Goal: Information Seeking & Learning: Learn about a topic

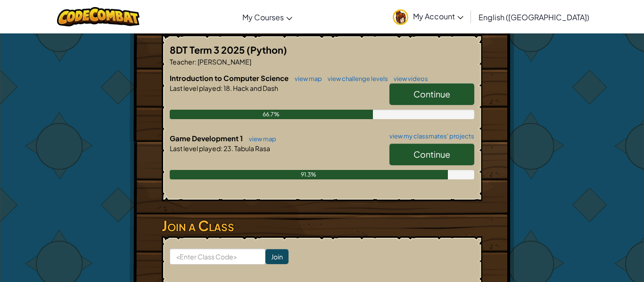
scroll to position [187, 0]
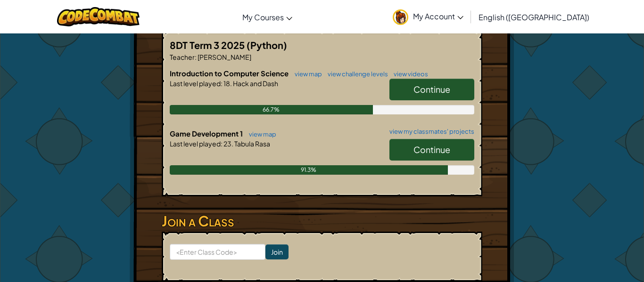
click at [400, 150] on link "Continue" at bounding box center [431, 150] width 85 height 22
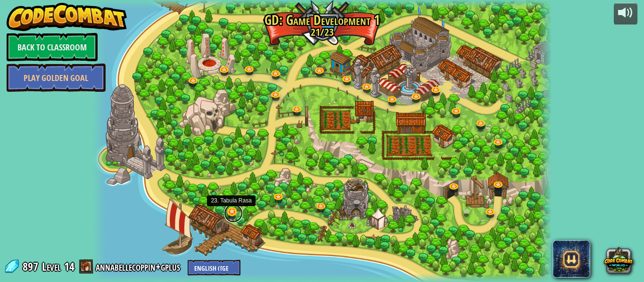
click at [231, 215] on link at bounding box center [233, 213] width 19 height 19
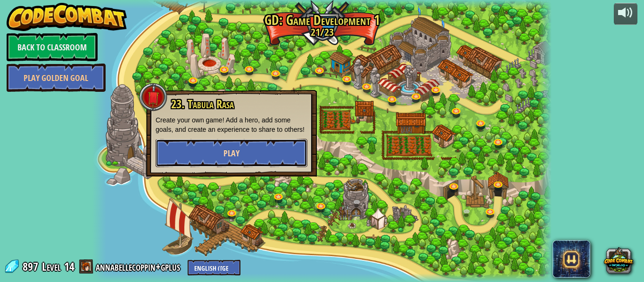
click at [222, 164] on button "Play" at bounding box center [232, 153] width 152 height 28
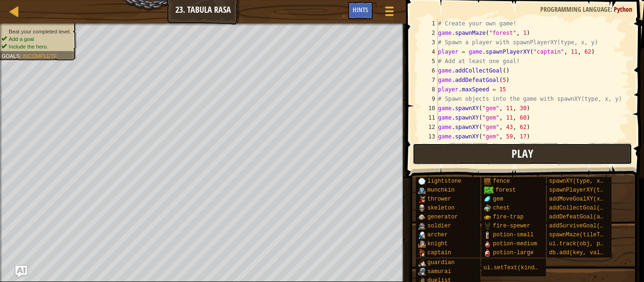
click at [441, 151] on button "Play" at bounding box center [523, 154] width 220 height 22
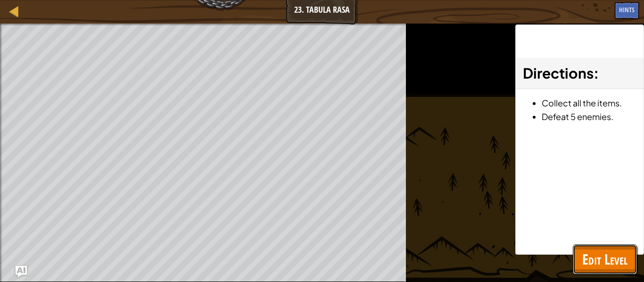
click at [591, 250] on span "Edit Level" at bounding box center [604, 259] width 45 height 19
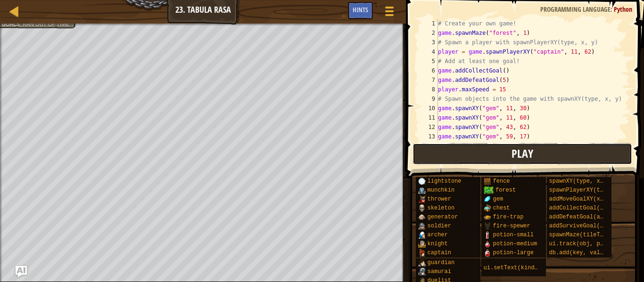
click at [483, 157] on button "Play" at bounding box center [523, 154] width 220 height 22
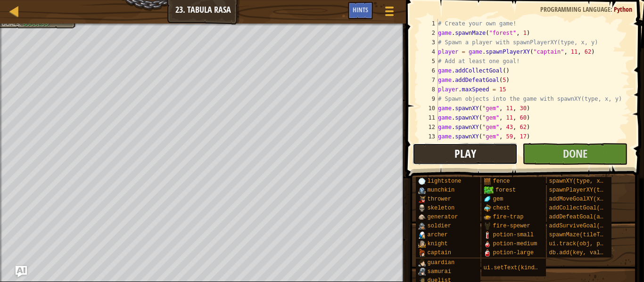
click at [459, 154] on span "Play" at bounding box center [465, 153] width 22 height 15
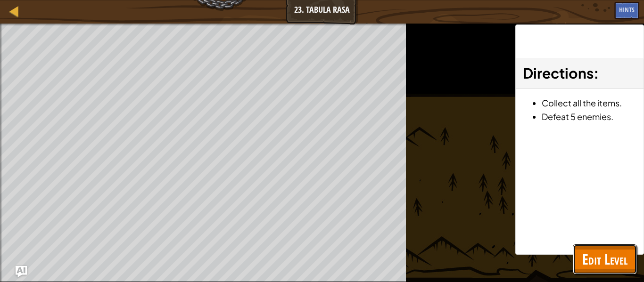
click at [623, 265] on span "Edit Level" at bounding box center [604, 259] width 45 height 19
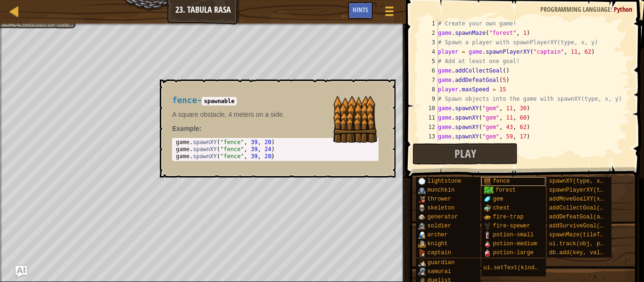
click at [524, 183] on div "fence" at bounding box center [513, 181] width 65 height 9
click at [386, 88] on button "×" at bounding box center [385, 90] width 8 height 13
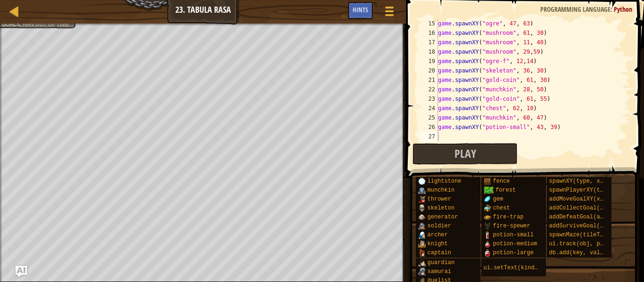
scroll to position [132, 0]
click at [522, 125] on div "game . spawnXY ( "ogre" , 47 , 63 ) game . spawnXY ( "mushroom" , 61 , 30 ) gam…" at bounding box center [533, 89] width 194 height 141
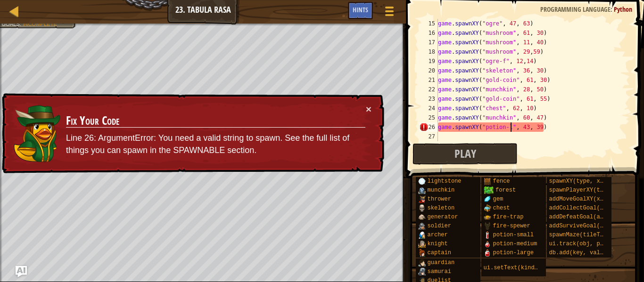
click at [509, 126] on div "game . spawnXY ( "ogre" , 47 , 63 ) game . spawnXY ( "mushroom" , 61 , 30 ) gam…" at bounding box center [533, 89] width 194 height 141
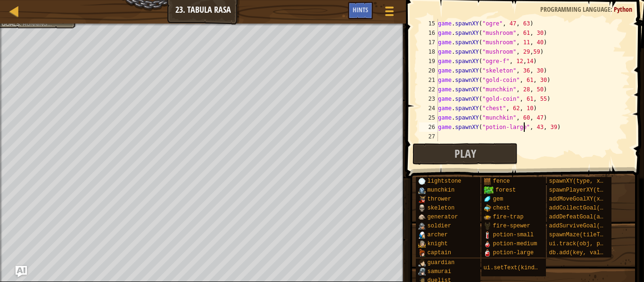
scroll to position [4, 13]
type textarea "game.spawnXY("potion-large", 43, 39)"
